Goal: Entertainment & Leisure: Consume media (video, audio)

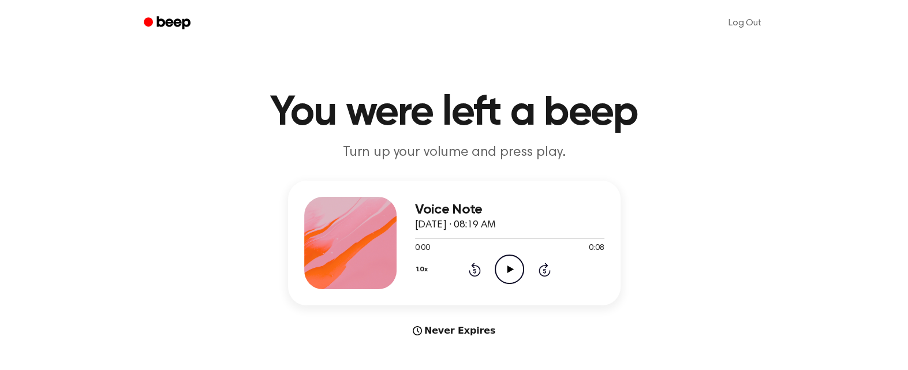
click at [505, 267] on icon "Play Audio" at bounding box center [509, 269] width 29 height 29
click at [508, 271] on icon at bounding box center [511, 270] width 6 height 8
